Goal: Task Accomplishment & Management: Manage account settings

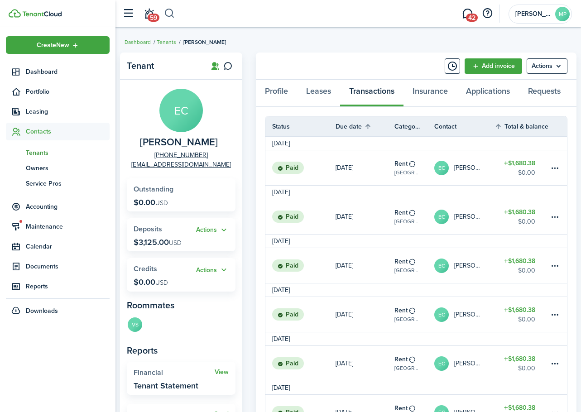
click at [168, 16] on button "button" at bounding box center [169, 13] width 11 height 15
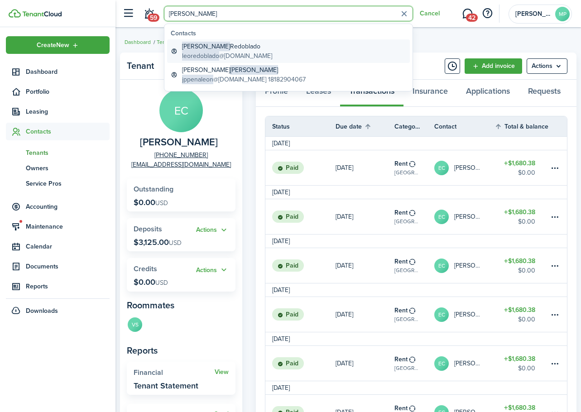
type input "[PERSON_NAME]"
click at [215, 56] on span "leoredoblado" at bounding box center [200, 56] width 37 height 10
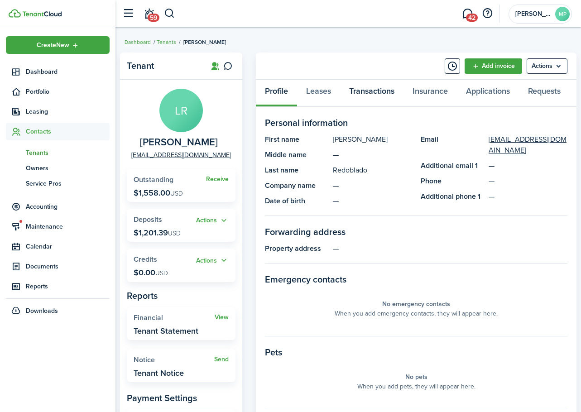
click at [378, 89] on link "Transactions" at bounding box center [371, 93] width 63 height 27
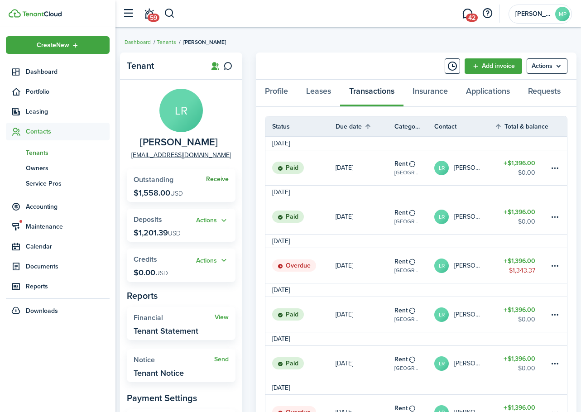
click at [214, 177] on link "Receive" at bounding box center [217, 179] width 23 height 7
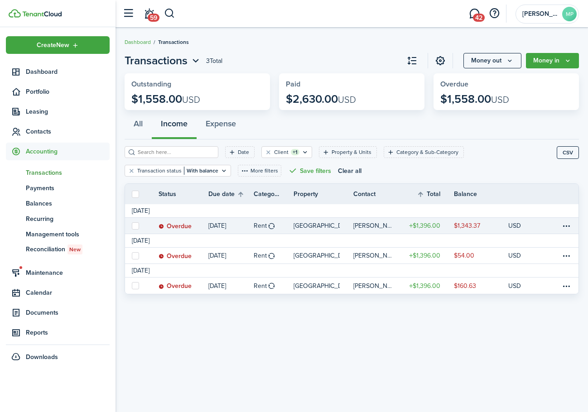
click at [136, 226] on label at bounding box center [135, 225] width 7 height 7
click at [132, 226] on input "checkbox" at bounding box center [131, 226] width 0 height 0
checkbox input "true"
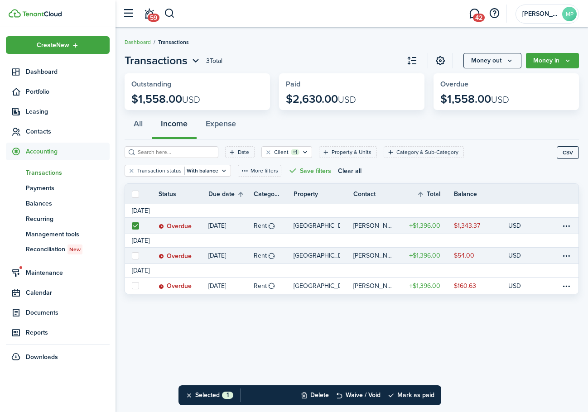
click at [135, 255] on label at bounding box center [135, 255] width 7 height 7
click at [132, 256] on input "checkbox" at bounding box center [131, 256] width 0 height 0
checkbox input "true"
click at [418, 394] on button "Mark as paid" at bounding box center [410, 396] width 47 height 20
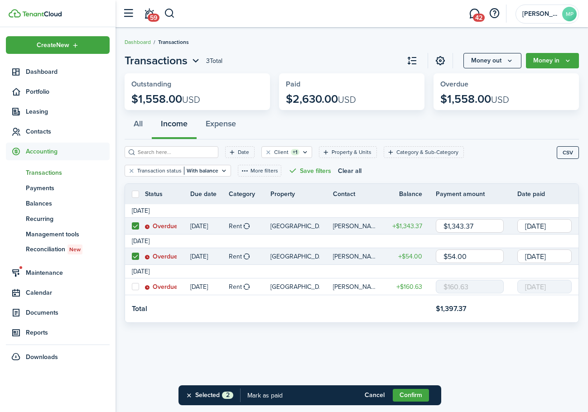
drag, startPoint x: 460, startPoint y: 225, endPoint x: 485, endPoint y: 230, distance: 25.5
click at [485, 230] on input "$1,343.37" at bounding box center [470, 226] width 68 height 14
type input "$1,342.00"
click at [399, 310] on tr "Total $1,396.00" at bounding box center [352, 308] width 454 height 27
click at [525, 257] on input "[DATE]" at bounding box center [544, 257] width 54 height 14
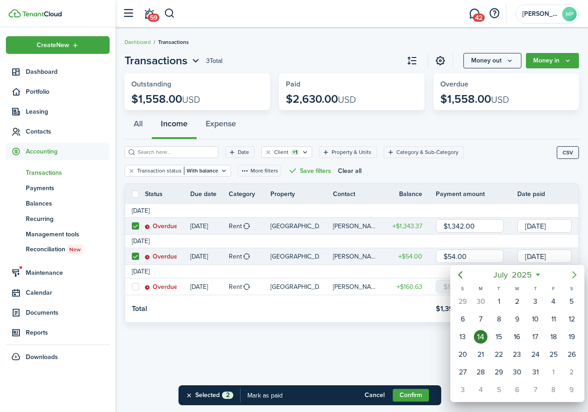
click at [578, 273] on icon "Next page" at bounding box center [574, 275] width 11 height 11
click at [577, 273] on icon "Next page" at bounding box center [574, 275] width 11 height 11
click at [474, 301] on div "[DATE]" at bounding box center [481, 301] width 18 height 17
type input "[DATE]"
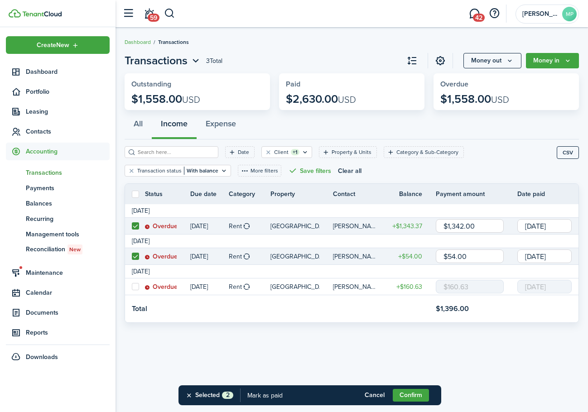
click at [550, 227] on input "[DATE]" at bounding box center [544, 226] width 54 height 14
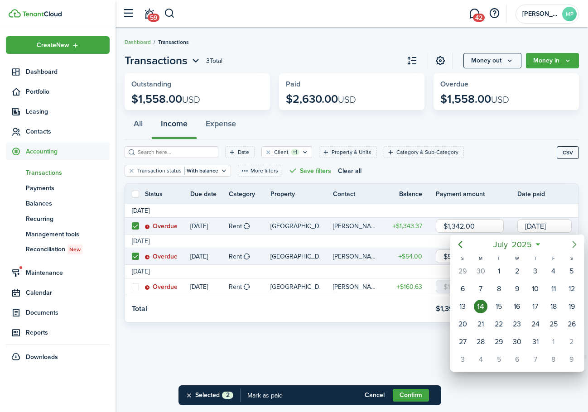
click at [571, 243] on icon "Next page" at bounding box center [574, 244] width 11 height 11
click at [482, 273] on div "1" at bounding box center [481, 272] width 14 height 14
type input "[DATE]"
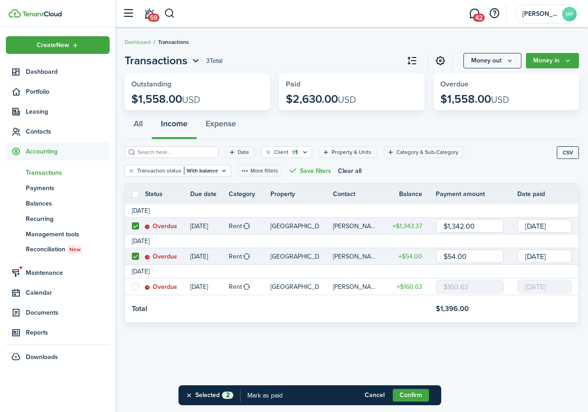
click at [375, 336] on div "Transactions 3 Total Money out Money in Outstanding $1,558.00 USD Paid $2,630.0…" at bounding box center [352, 220] width 473 height 344
click at [410, 396] on button "Confirm" at bounding box center [411, 395] width 36 height 13
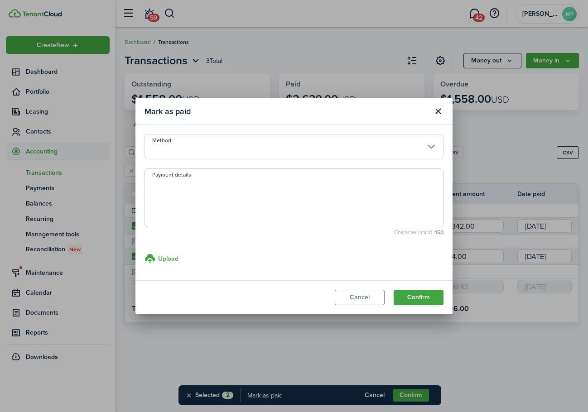
click at [265, 195] on textarea "Payment details" at bounding box center [294, 201] width 298 height 44
type textarea "paid via check in September $1396."
click at [412, 294] on button "Confirm" at bounding box center [419, 297] width 50 height 15
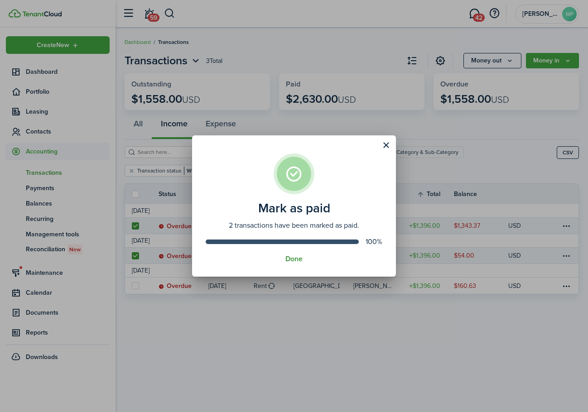
click at [293, 258] on button "Done" at bounding box center [293, 259] width 17 height 8
